Goal: Information Seeking & Learning: Learn about a topic

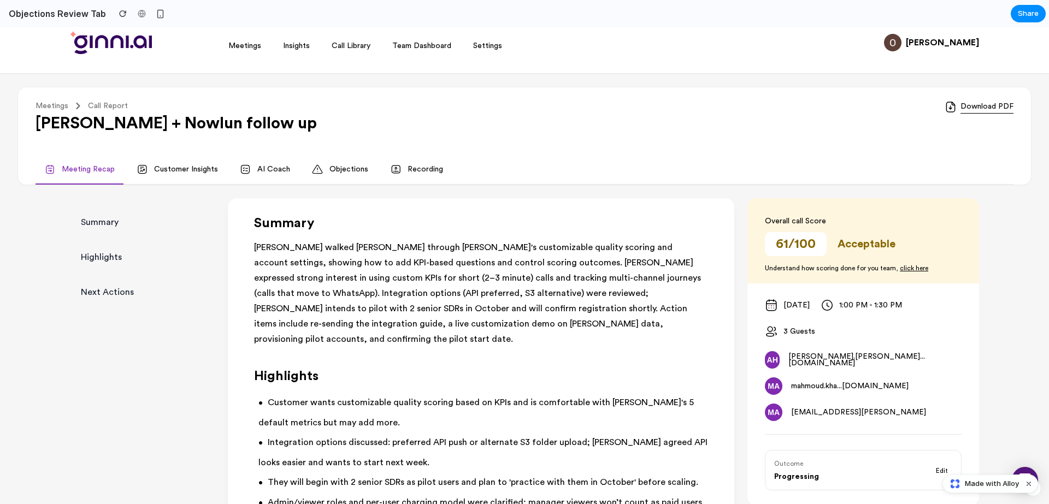
scroll to position [20, 0]
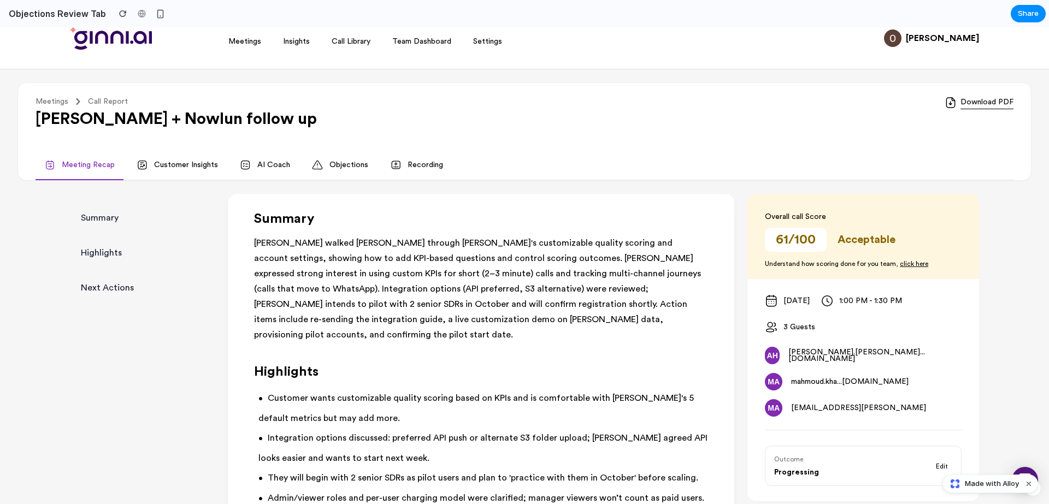
click at [337, 167] on link "Objections" at bounding box center [340, 166] width 74 height 30
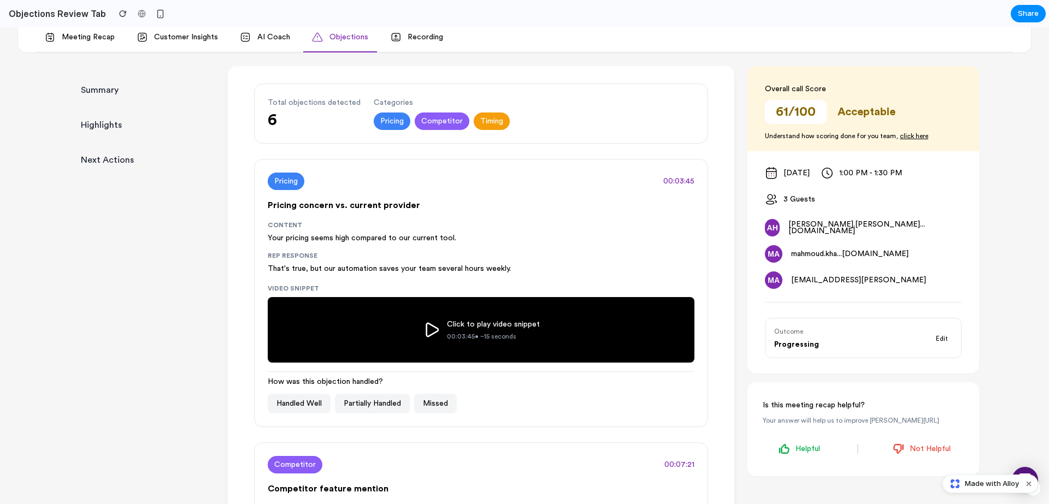
scroll to position [147, 0]
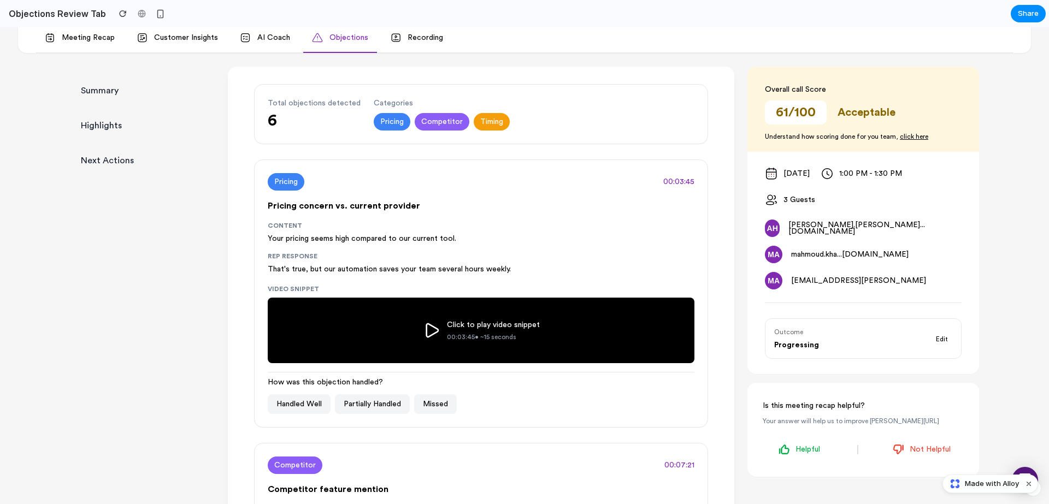
click at [411, 43] on link "Recording" at bounding box center [417, 39] width 71 height 30
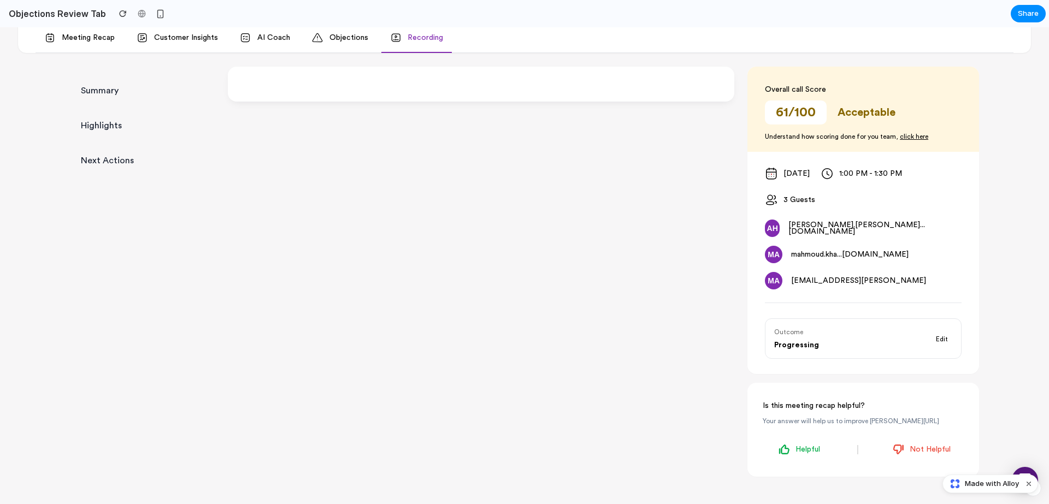
click at [347, 40] on link "Objections" at bounding box center [340, 39] width 74 height 30
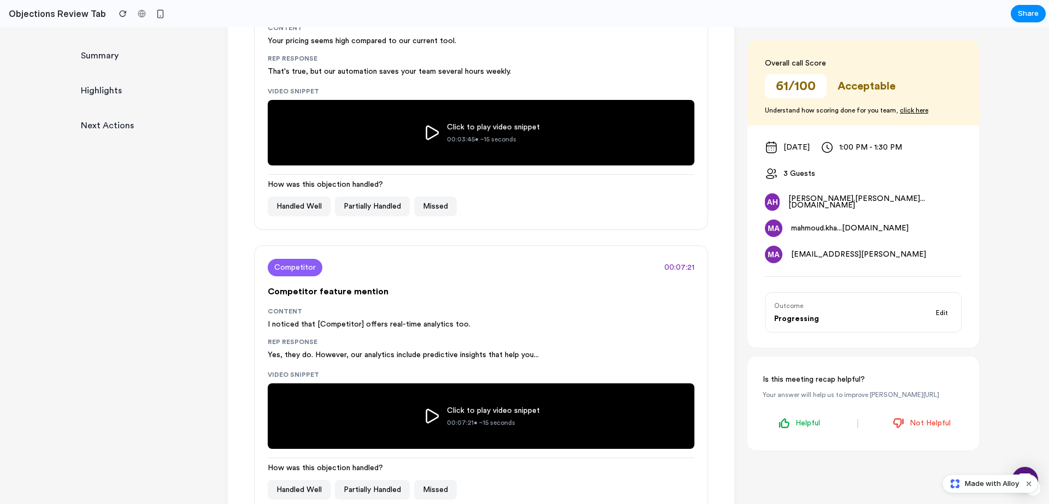
scroll to position [347, 0]
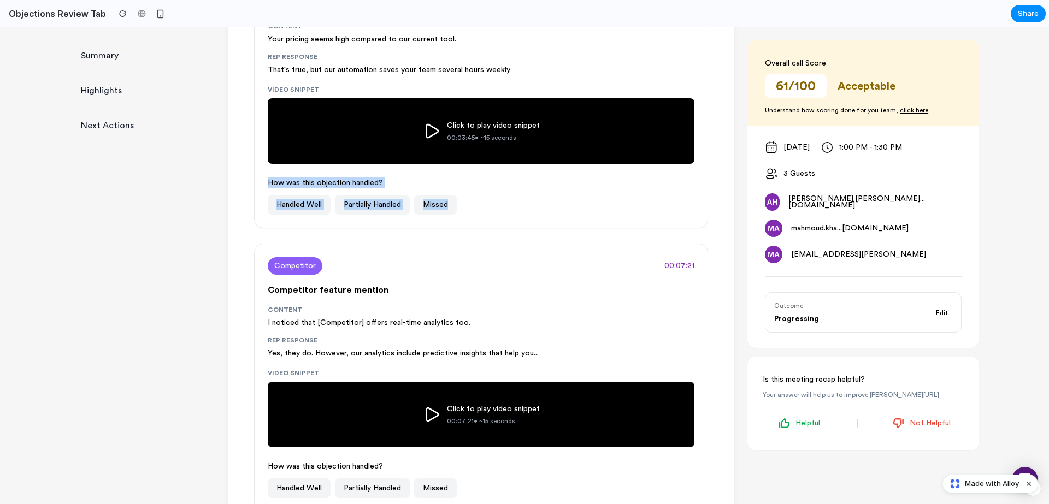
drag, startPoint x: 268, startPoint y: 181, endPoint x: 495, endPoint y: 204, distance: 228.0
click at [495, 204] on div "How was this objection handled? Handled Well Partially Handled Missed" at bounding box center [481, 194] width 427 height 42
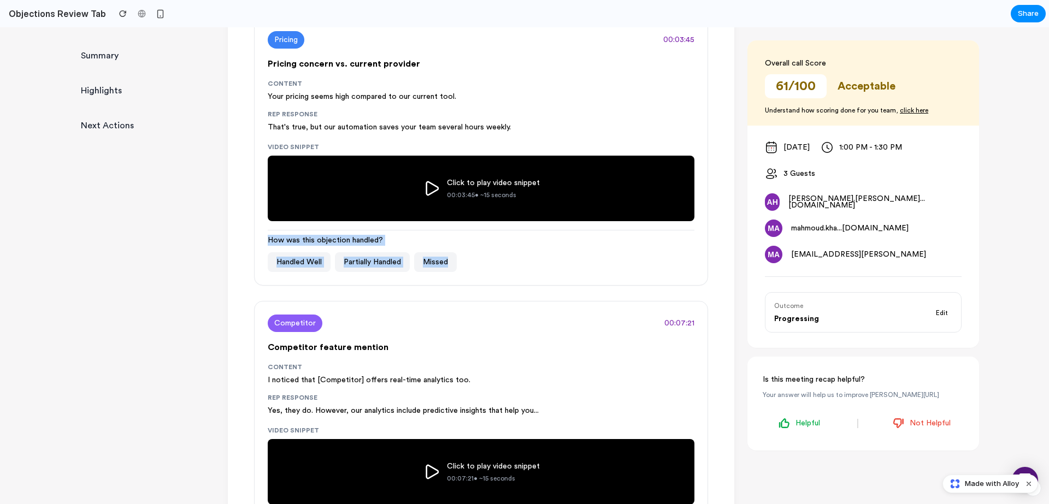
scroll to position [278, 0]
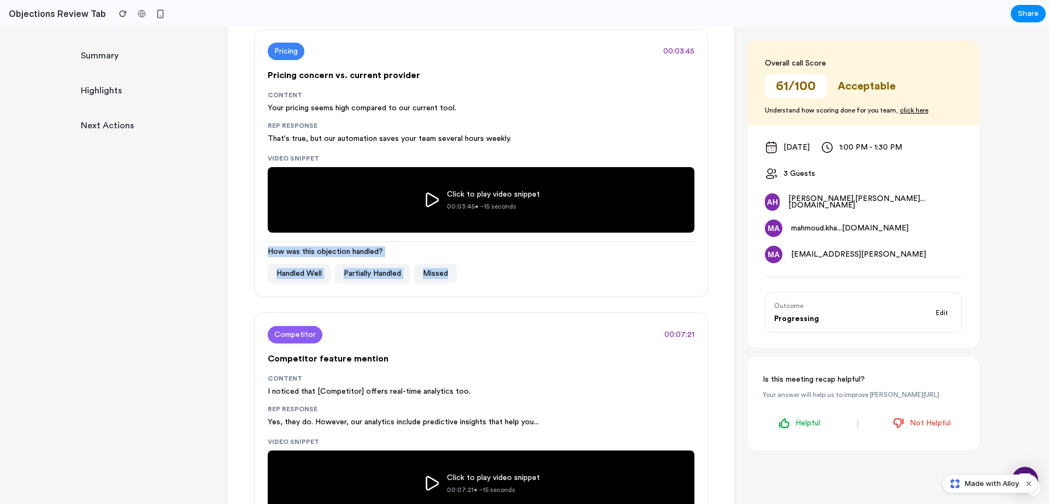
click at [231, 291] on main "Summary [PERSON_NAME] walked [PERSON_NAME] through [PERSON_NAME]'s customizable…" at bounding box center [481, 409] width 507 height 946
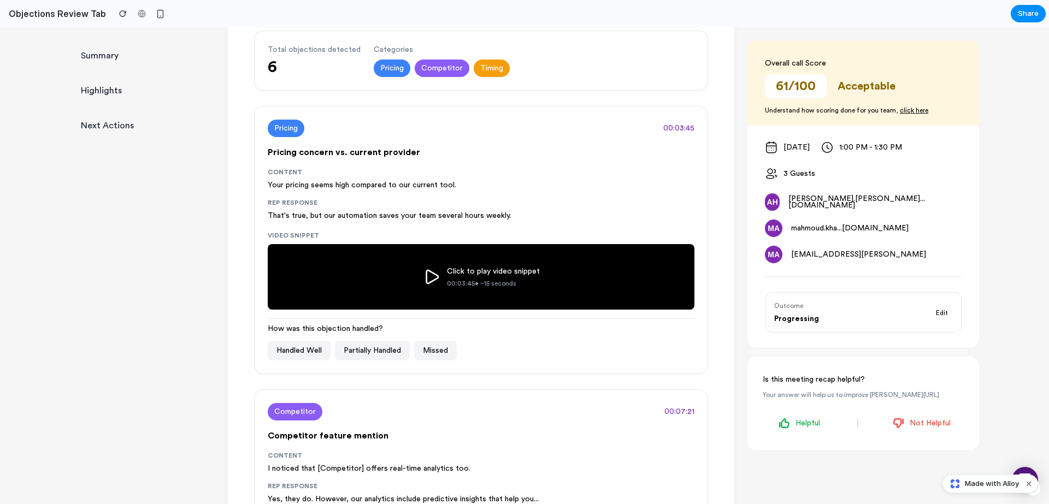
scroll to position [200, 0]
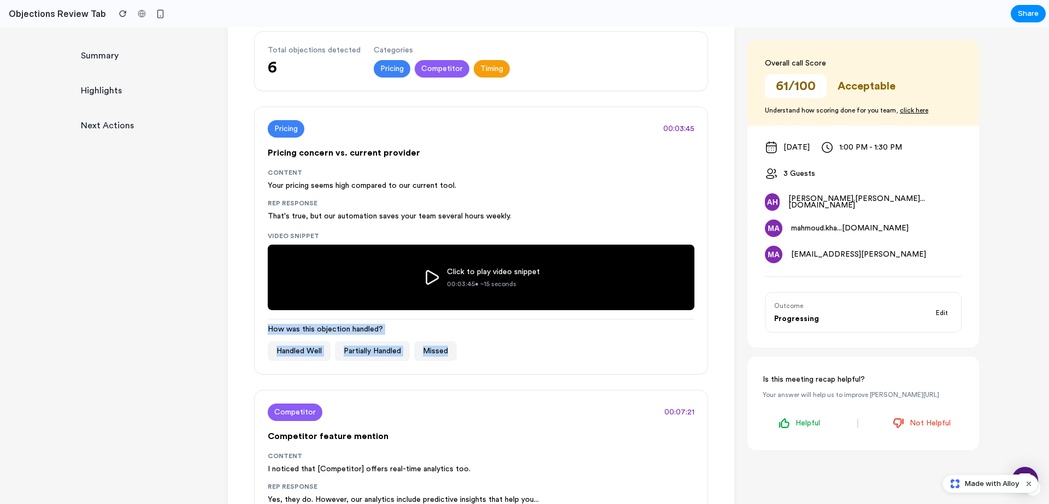
drag, startPoint x: 265, startPoint y: 331, endPoint x: 494, endPoint y: 353, distance: 229.5
click at [494, 353] on div "Pricing 00:03:45 Pricing concern vs. current provider Content Your pricing seem…" at bounding box center [481, 241] width 454 height 268
click at [494, 353] on div "Handled Well Partially Handled Missed" at bounding box center [481, 352] width 427 height 20
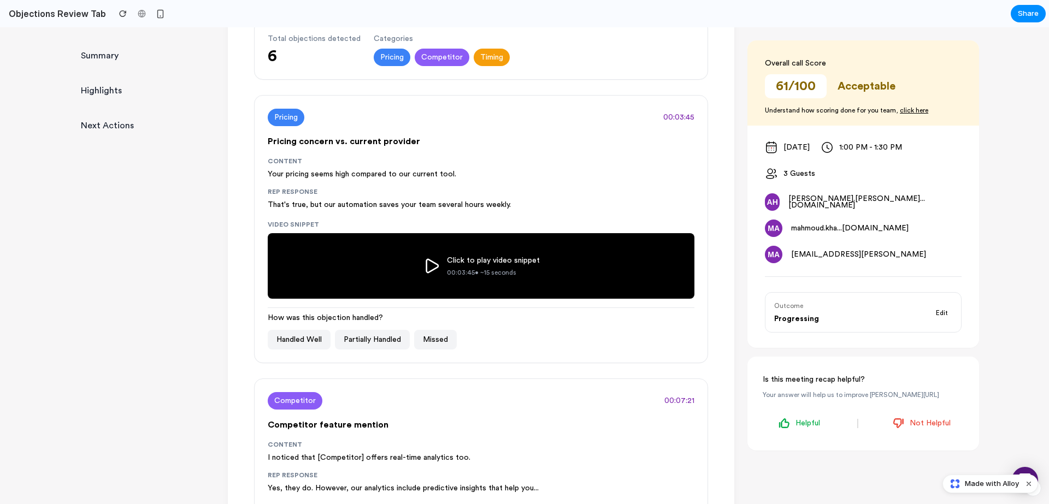
scroll to position [181, 0]
